Goal: Information Seeking & Learning: Find specific fact

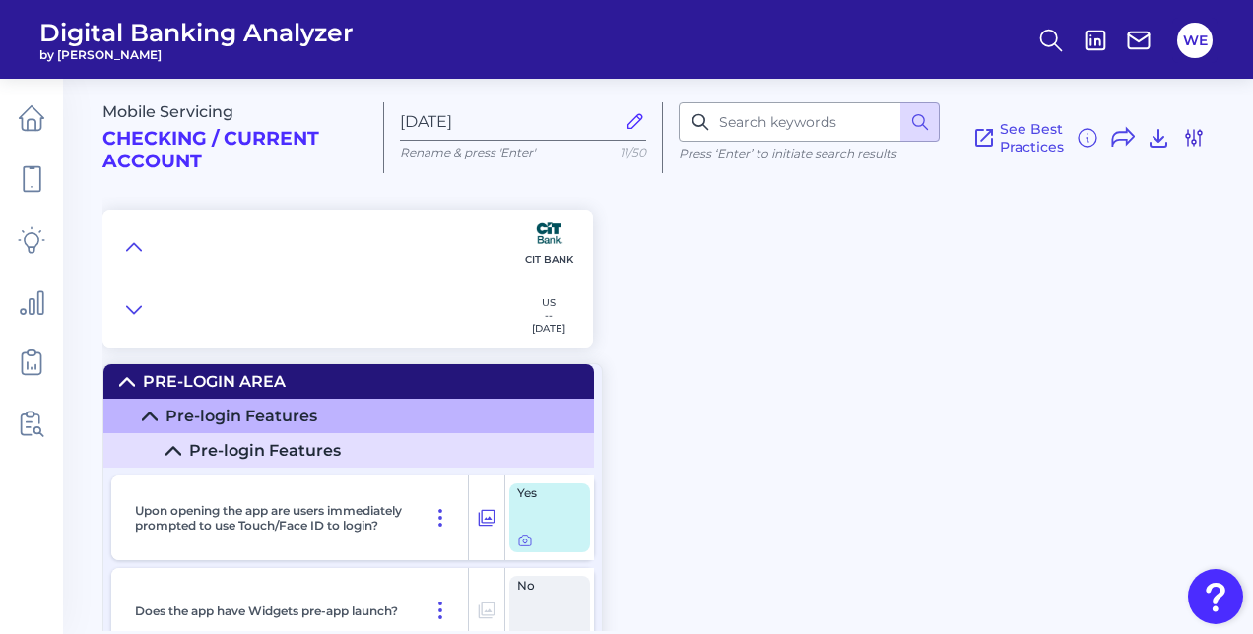
click at [1200, 137] on icon at bounding box center [1194, 138] width 16 height 16
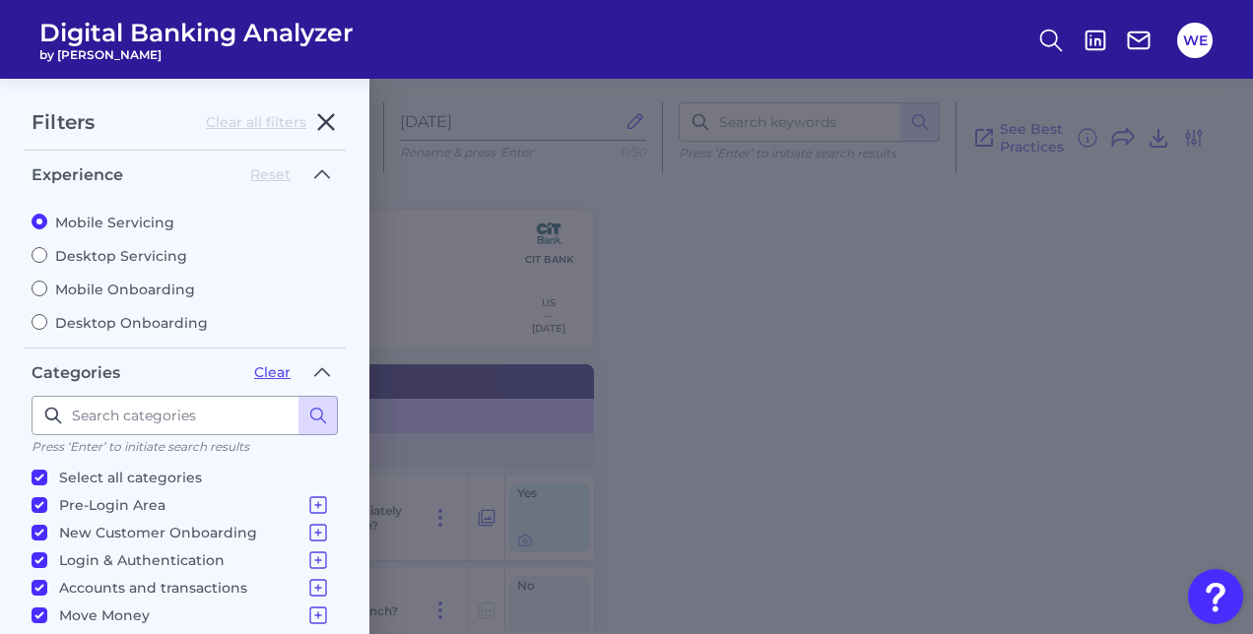
click at [336, 127] on icon "button" at bounding box center [326, 122] width 24 height 24
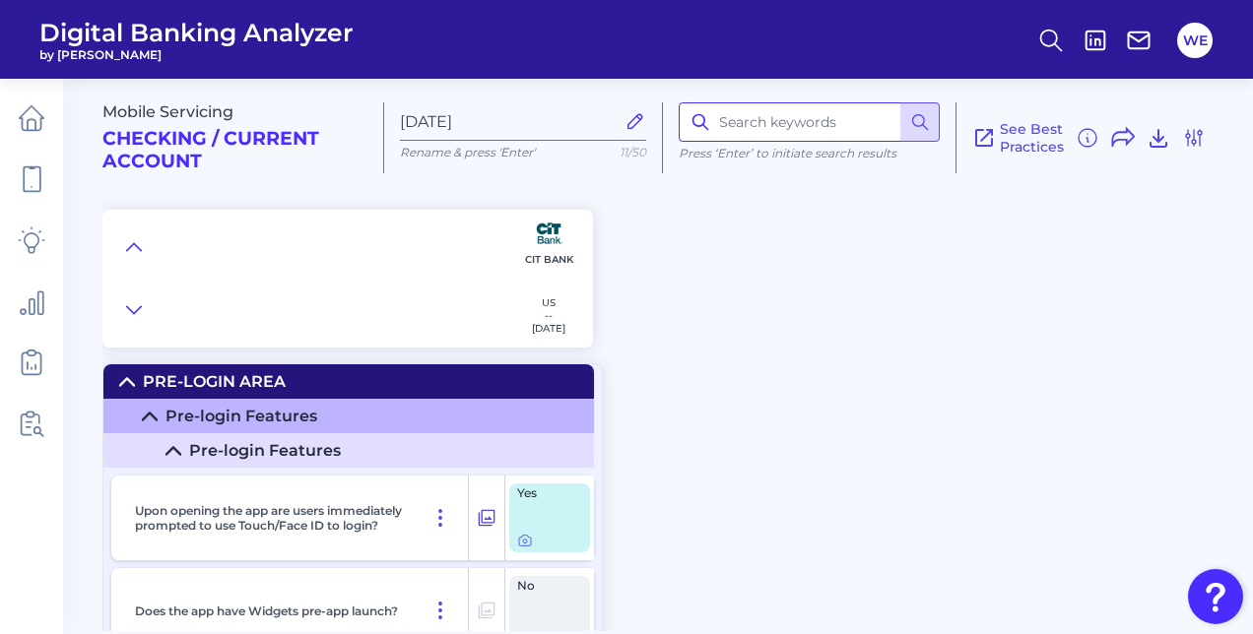
click at [741, 114] on input at bounding box center [809, 121] width 261 height 39
type input "t"
click at [142, 250] on button at bounding box center [134, 248] width 32 height 28
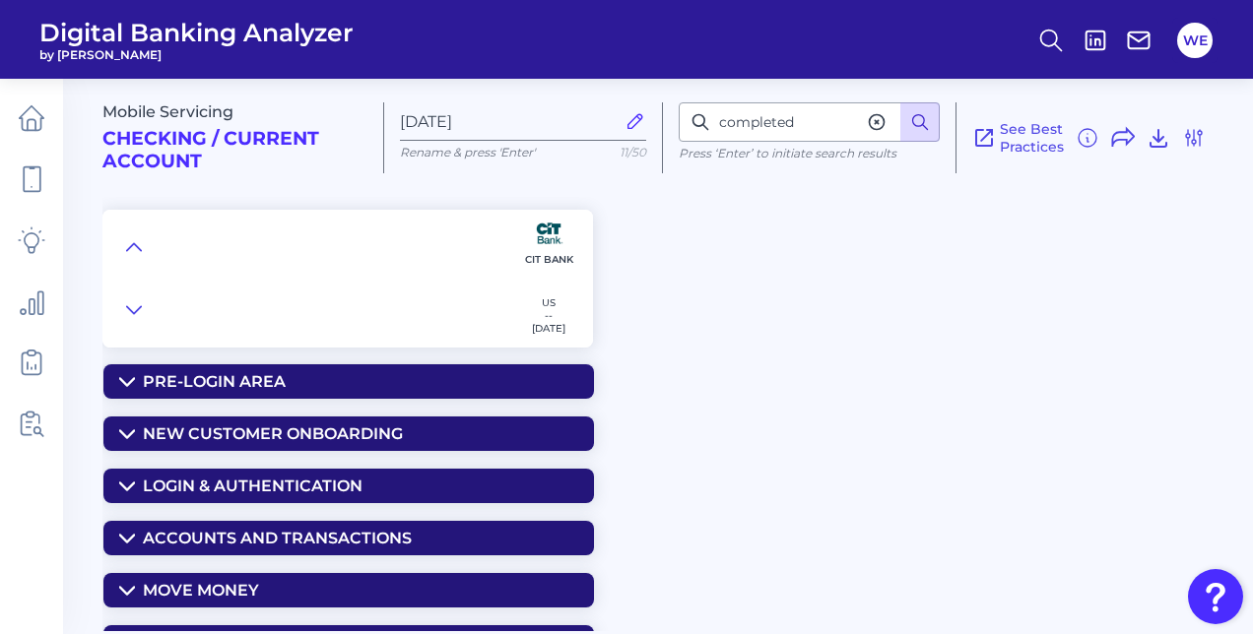
click at [925, 109] on button at bounding box center [920, 121] width 39 height 39
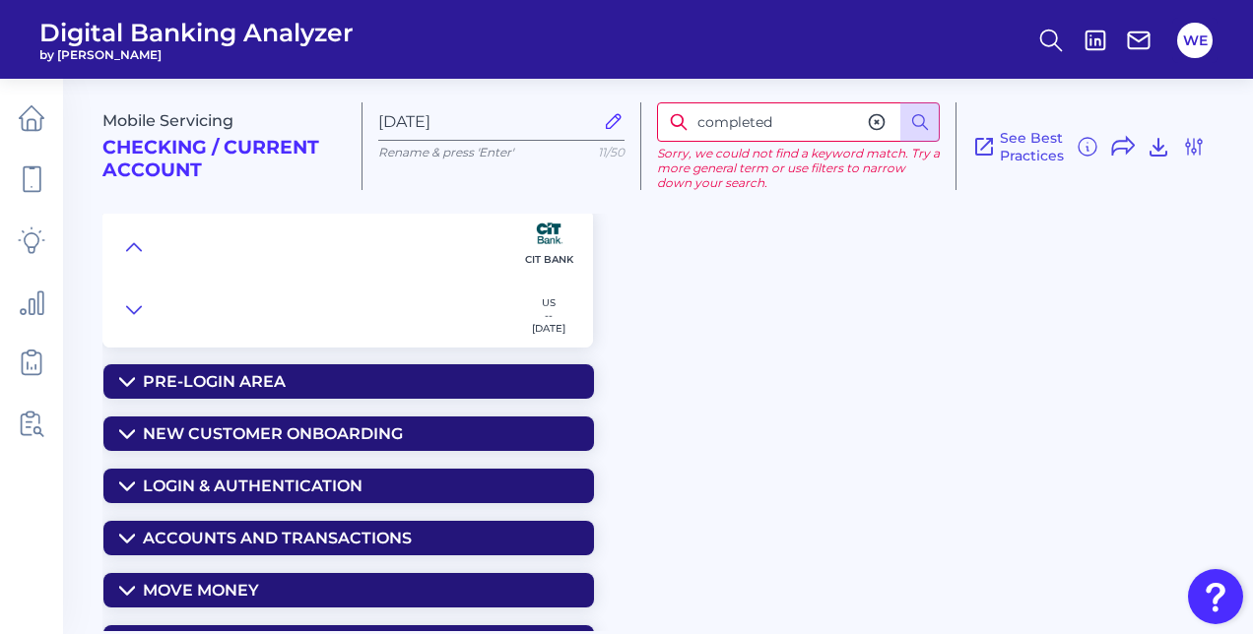
drag, startPoint x: 794, startPoint y: 128, endPoint x: 618, endPoint y: 128, distance: 176.4
click at [618, 128] on div "Mobile Servicing Checking / Current Account Jul 11 2025 Rename & press 'Enter' …" at bounding box center [673, 138] width 1143 height 151
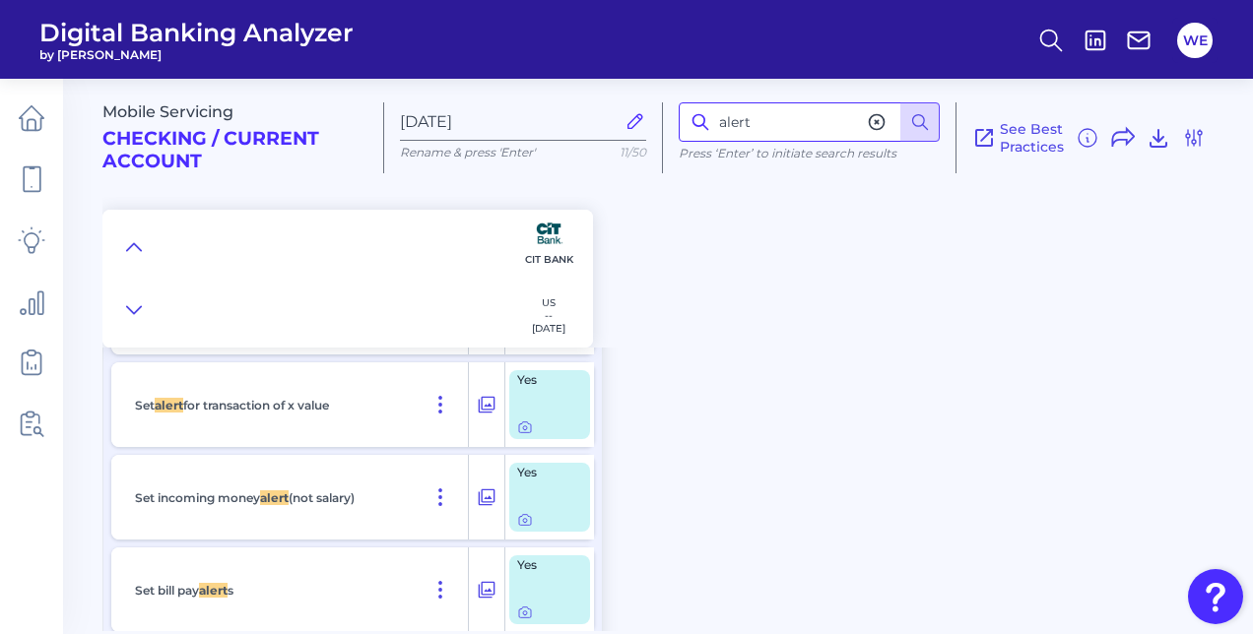
scroll to position [2767, 0]
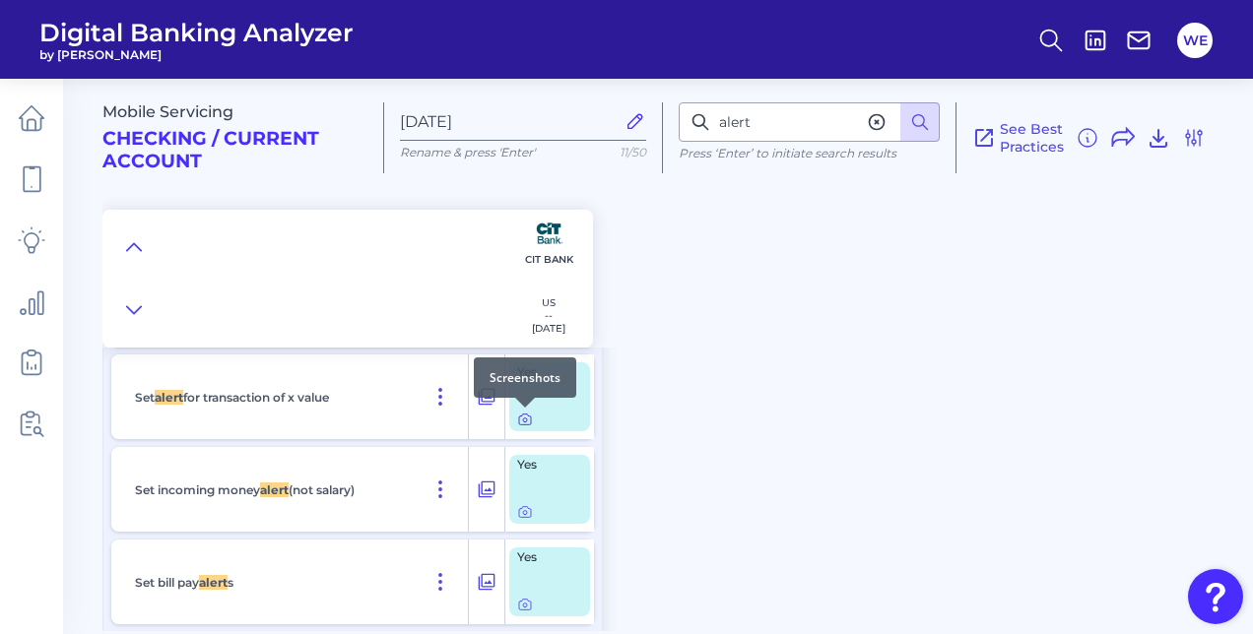
click at [524, 419] on icon at bounding box center [525, 420] width 16 height 16
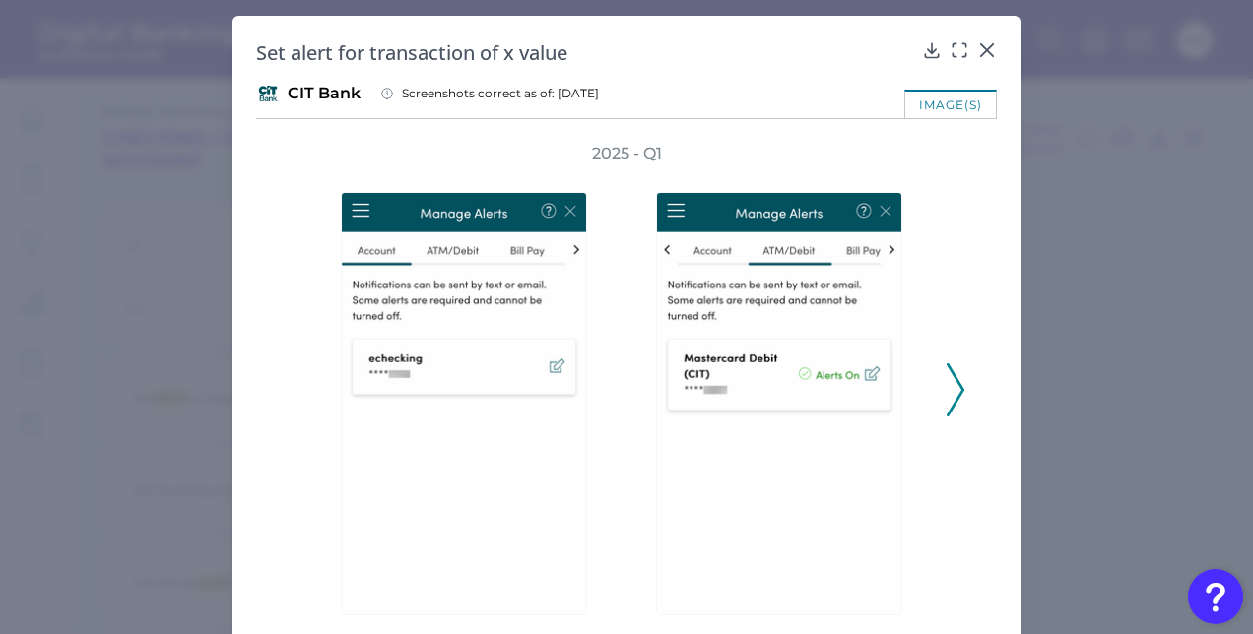
click at [936, 410] on div at bounding box center [784, 390] width 315 height 451
click at [947, 407] on icon at bounding box center [956, 390] width 18 height 53
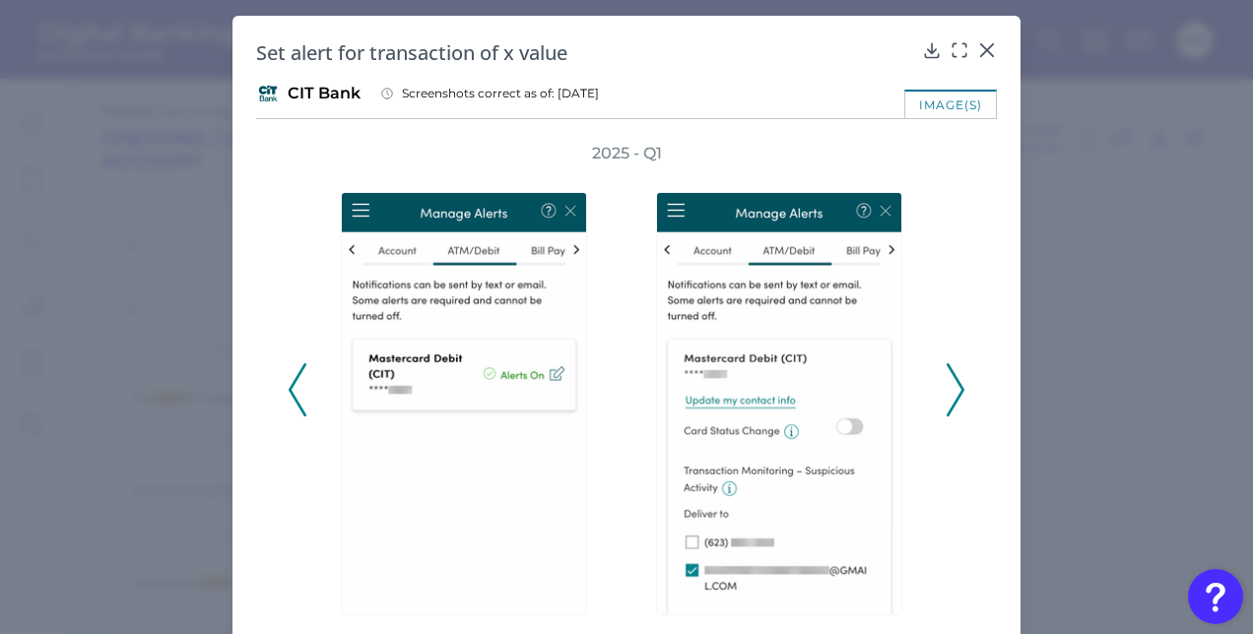
click at [952, 402] on polyline at bounding box center [955, 390] width 15 height 50
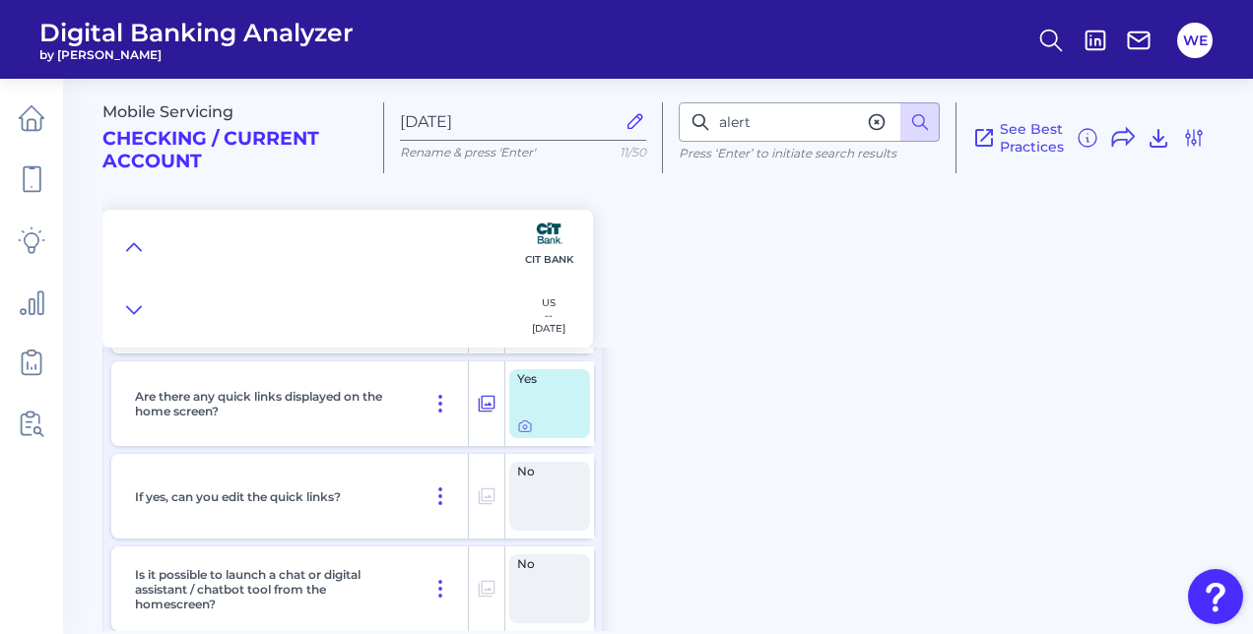
scroll to position [884, 0]
click at [756, 124] on input "alert" at bounding box center [809, 121] width 261 height 39
click at [128, 252] on icon at bounding box center [134, 247] width 16 height 20
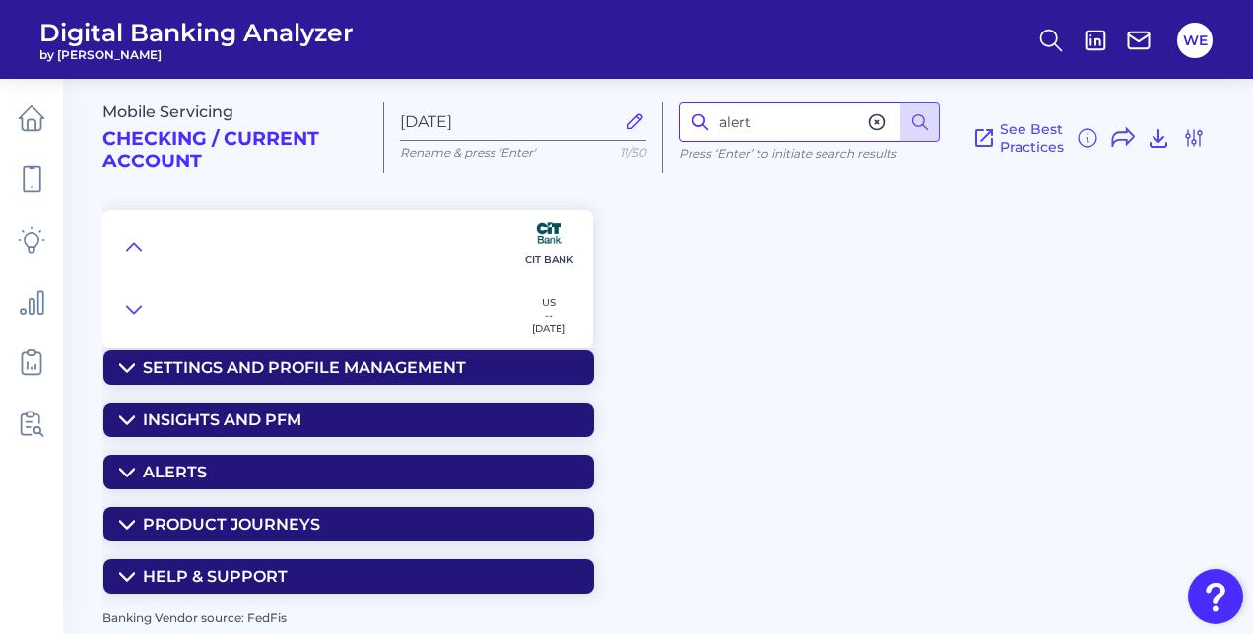
click at [796, 136] on input "alert" at bounding box center [809, 121] width 261 height 39
type input "detail"
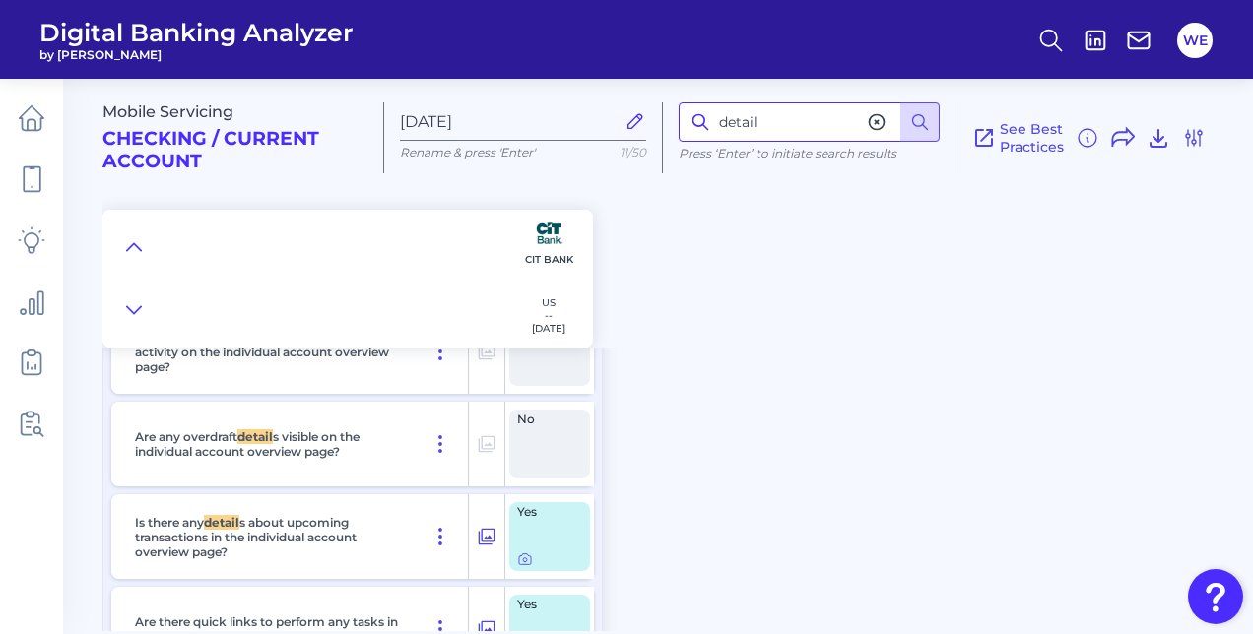
scroll to position [605, 0]
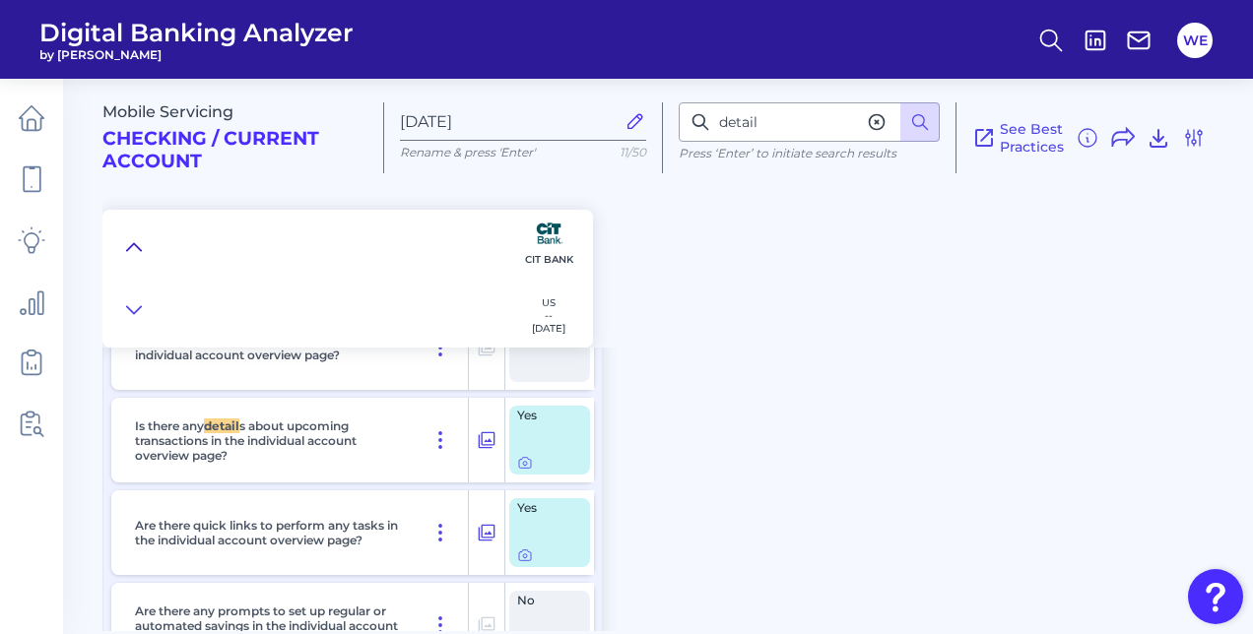
click at [140, 247] on icon at bounding box center [134, 247] width 16 height 20
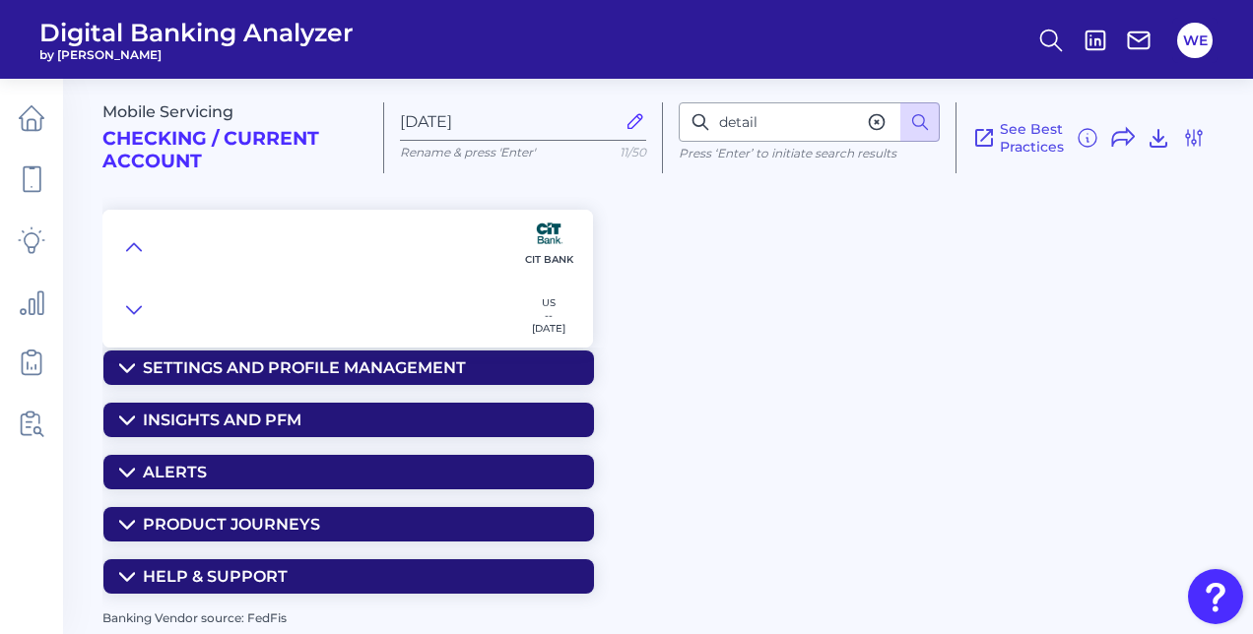
click at [889, 125] on button at bounding box center [877, 122] width 24 height 24
click at [889, 125] on input at bounding box center [809, 121] width 261 height 39
click at [835, 128] on input at bounding box center [809, 121] width 261 height 39
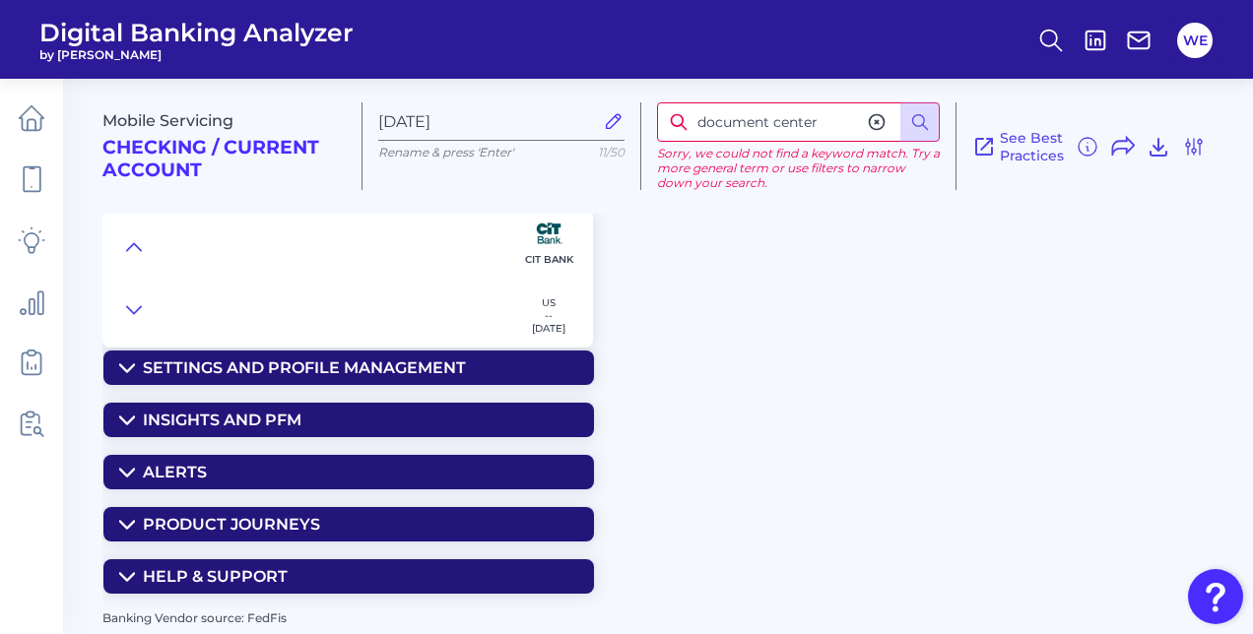
drag, startPoint x: 835, startPoint y: 128, endPoint x: 698, endPoint y: 146, distance: 139.1
click at [698, 146] on div "document center Sorry, we could not find a keyword match. Try a more general te…" at bounding box center [798, 146] width 315 height 88
type input "statement"
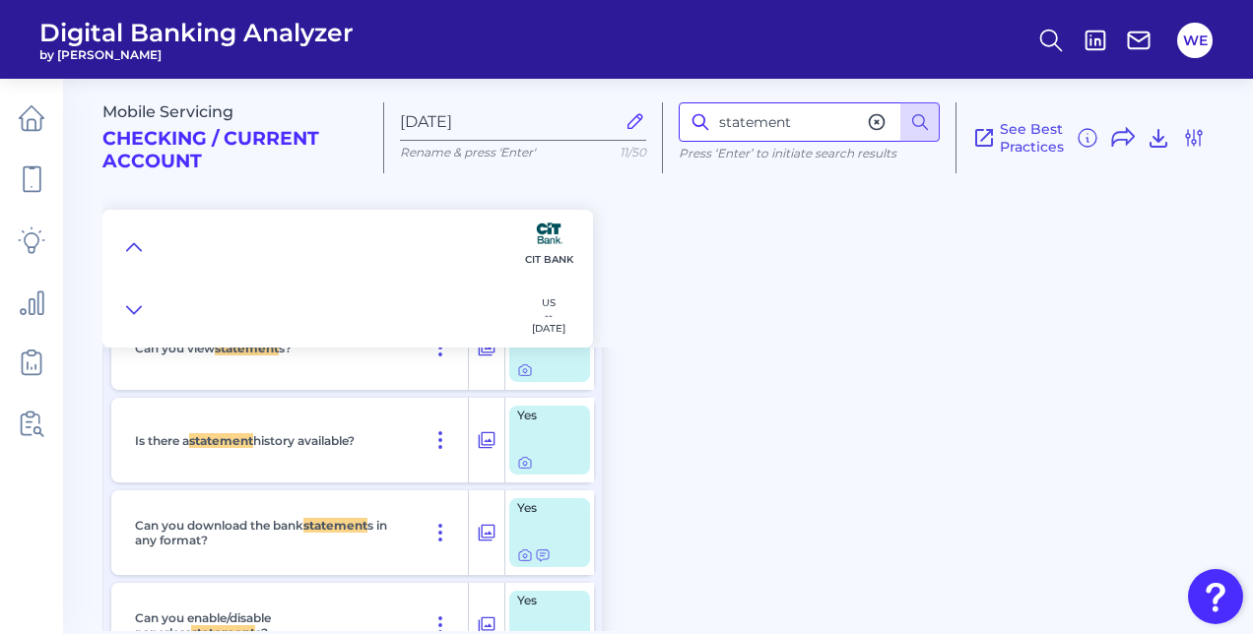
scroll to position [1241, 0]
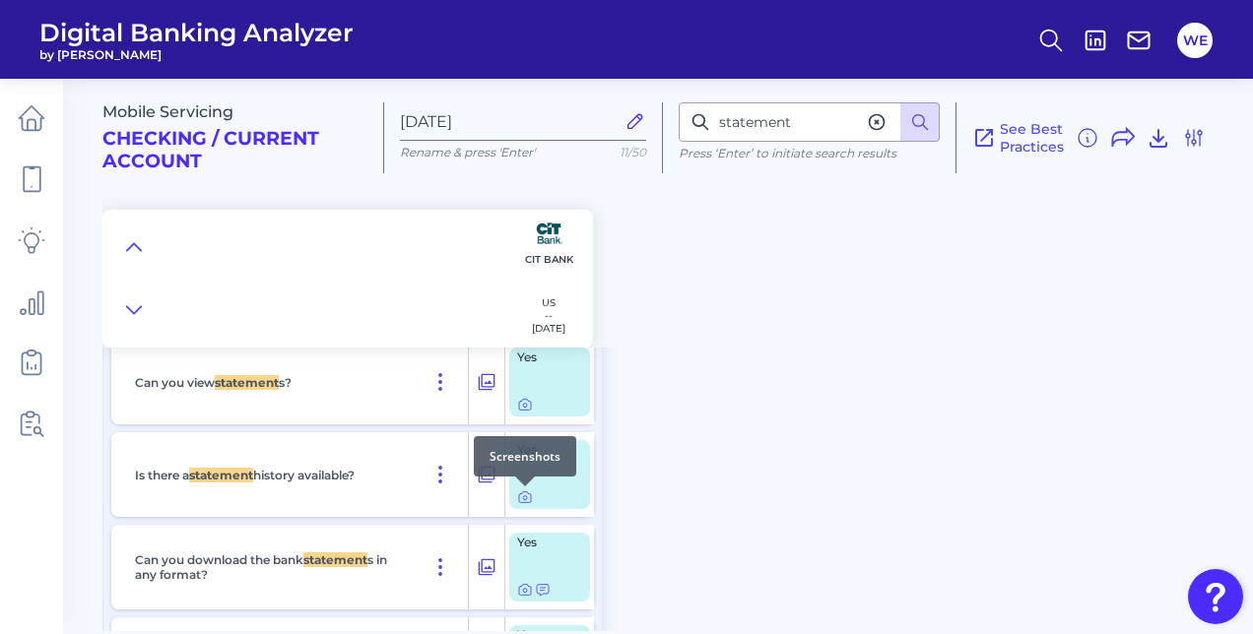
click at [527, 492] on div at bounding box center [525, 487] width 20 height 20
click at [524, 500] on icon at bounding box center [525, 498] width 16 height 16
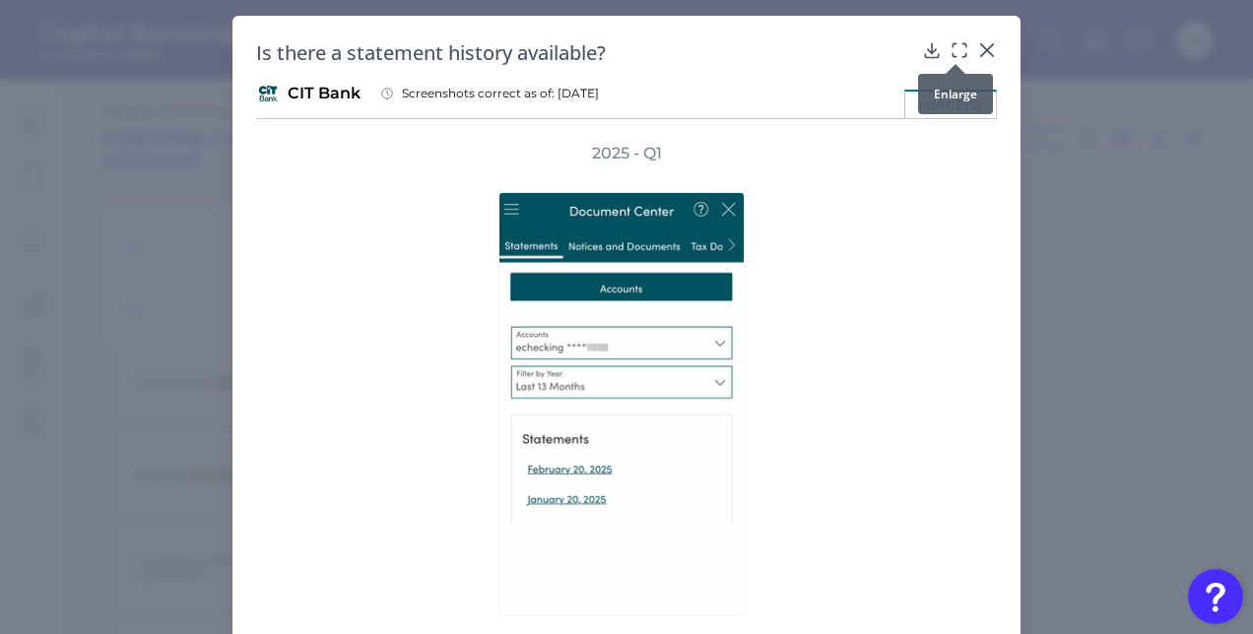
click at [948, 55] on div at bounding box center [956, 64] width 20 height 20
click at [951, 53] on icon at bounding box center [960, 50] width 20 height 20
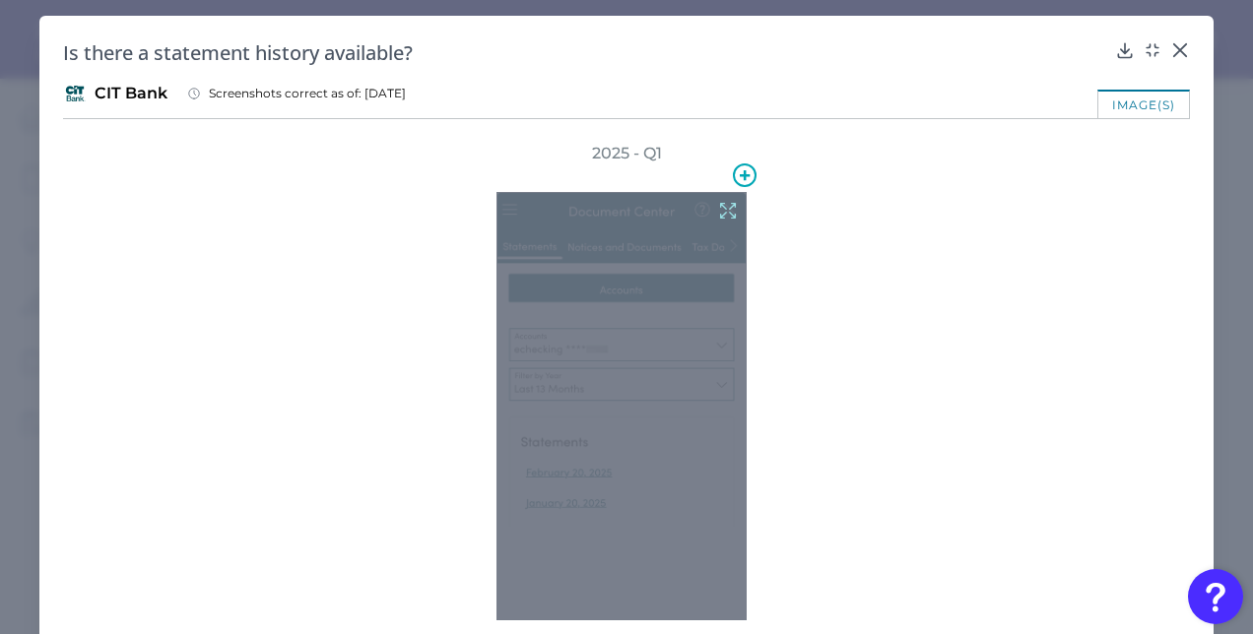
click at [733, 220] on icon at bounding box center [728, 211] width 22 height 22
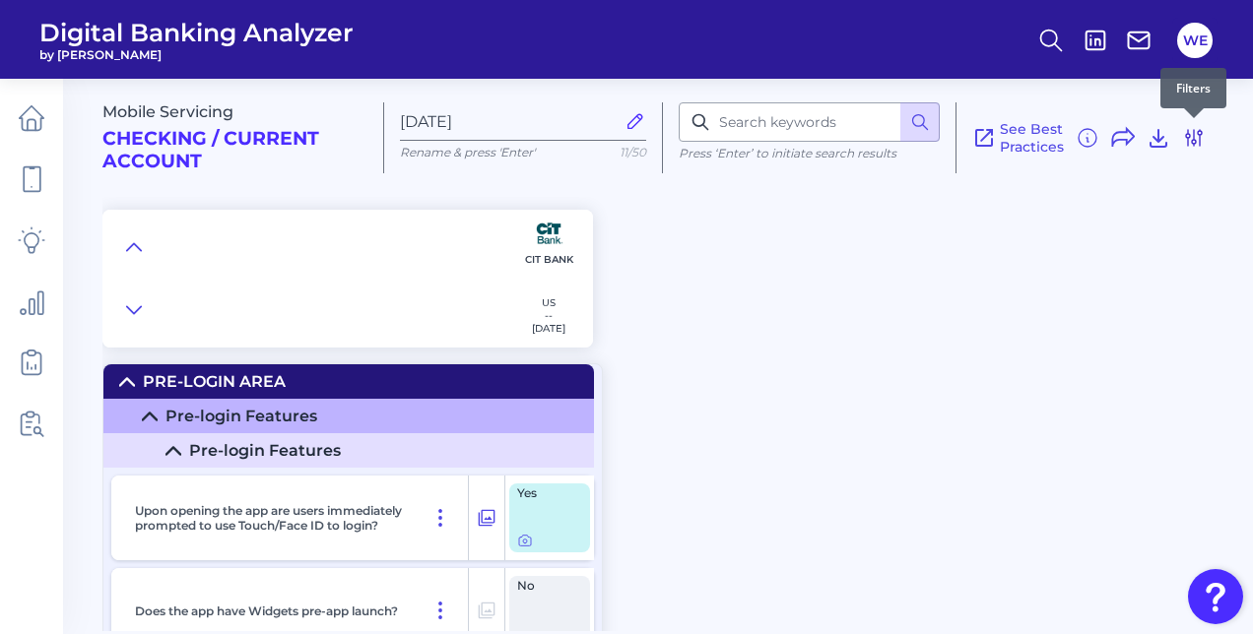
click at [1202, 136] on icon at bounding box center [1194, 138] width 24 height 24
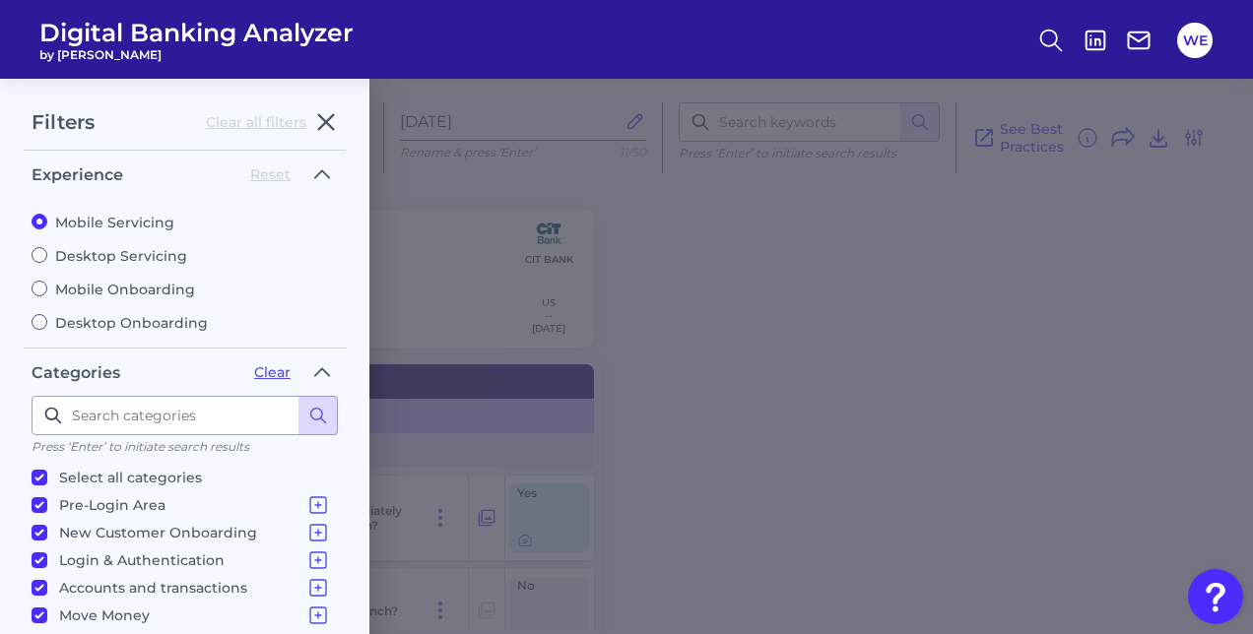
click at [144, 258] on label "Desktop Servicing" at bounding box center [185, 256] width 306 height 18
click at [47, 258] on input "Desktop Servicing" at bounding box center [40, 255] width 16 height 16
radio input "true"
radio input "false"
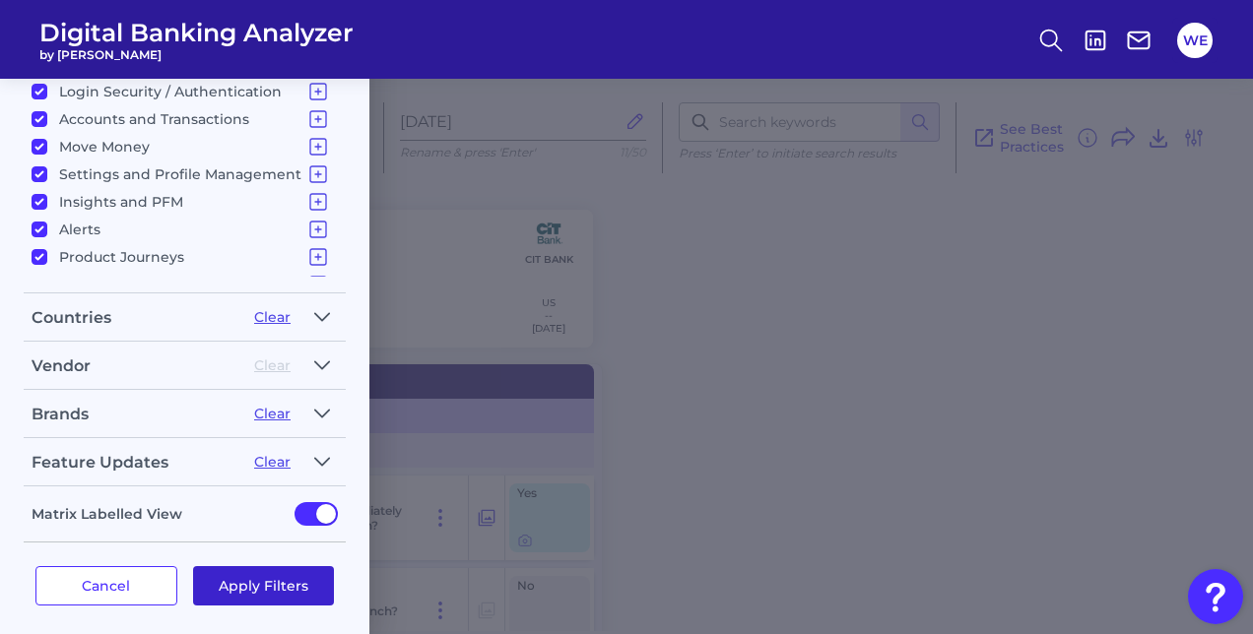
click at [211, 587] on button "Apply Filters" at bounding box center [264, 586] width 142 height 39
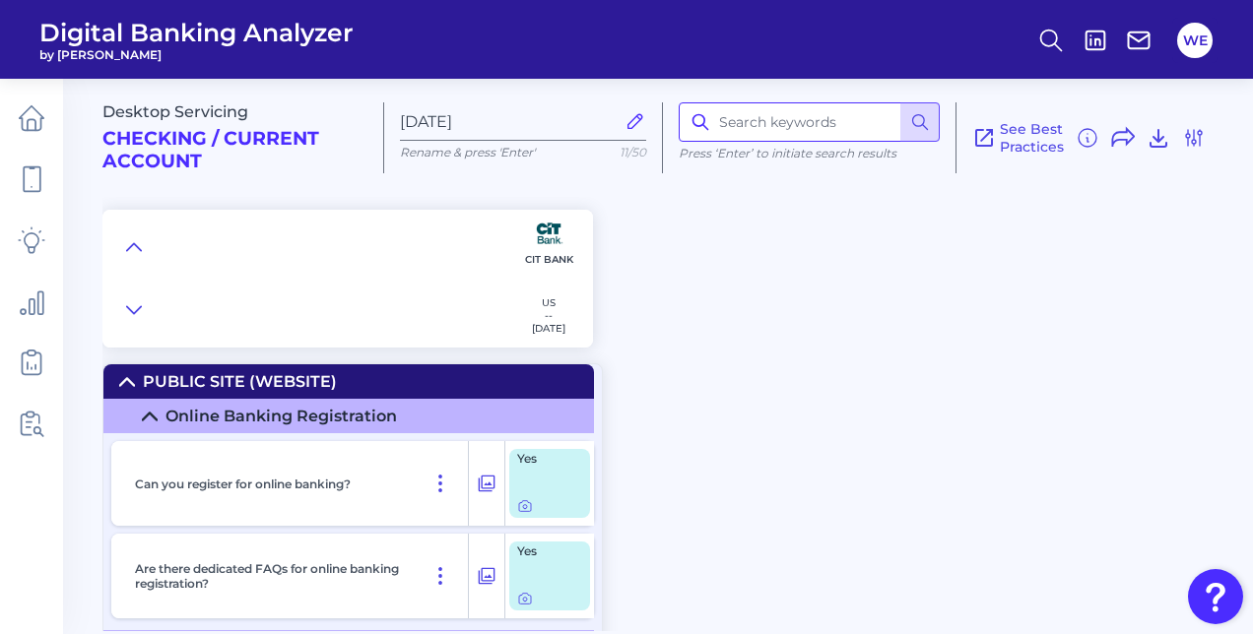
click at [739, 134] on input at bounding box center [809, 121] width 261 height 39
